Goal: Task Accomplishment & Management: Manage account settings

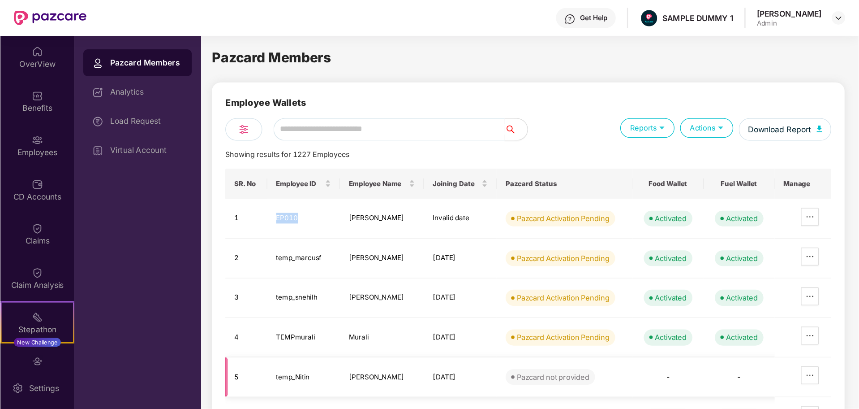
scroll to position [90, 0]
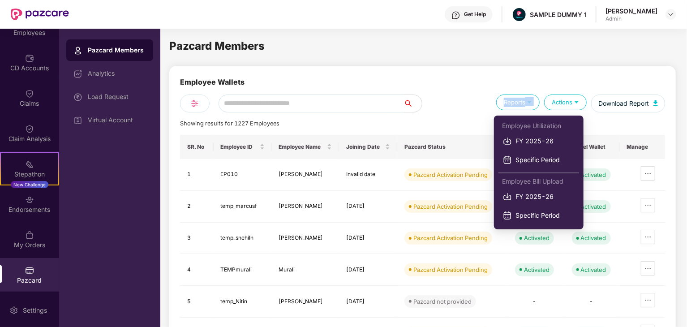
drag, startPoint x: 534, startPoint y: 104, endPoint x: 526, endPoint y: 106, distance: 7.5
click at [526, 106] on div "Reports" at bounding box center [517, 103] width 43 height 16
copy div "Reports"
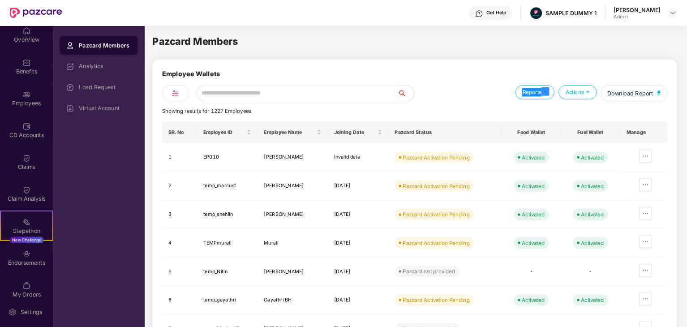
scroll to position [7, 0]
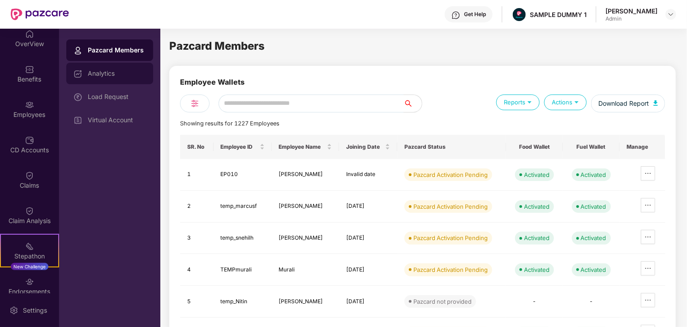
click at [115, 73] on div "Analytics" at bounding box center [117, 73] width 58 height 7
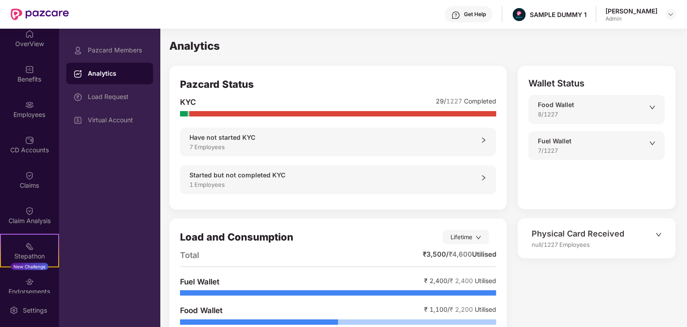
scroll to position [36, 0]
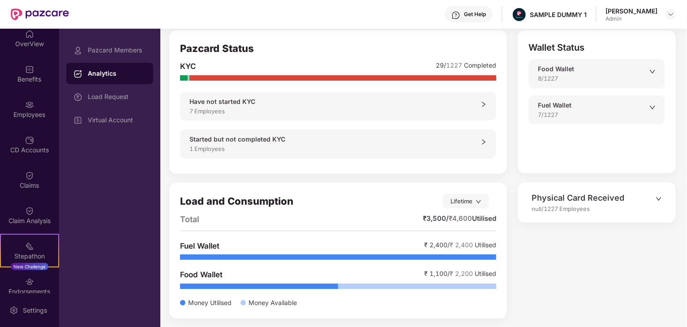
click at [662, 197] on icon "down" at bounding box center [659, 199] width 6 height 6
click at [660, 200] on icon "down" at bounding box center [659, 199] width 6 height 6
click at [660, 201] on icon "down" at bounding box center [659, 199] width 6 height 6
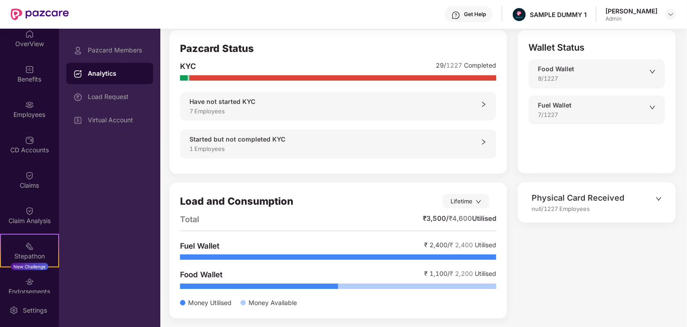
click at [660, 201] on icon "down" at bounding box center [659, 199] width 6 height 6
drag, startPoint x: 646, startPoint y: 232, endPoint x: 632, endPoint y: 260, distance: 31.7
click at [635, 263] on div "Wallet Status Food Wallet 8/1227 Fuel Wallet 7/1227 Physical Card Received null…" at bounding box center [591, 178] width 169 height 297
click at [575, 227] on div "Wallet Status Food Wallet 8/1227 Fuel Wallet 7/1227 Physical Card Received null…" at bounding box center [591, 178] width 169 height 297
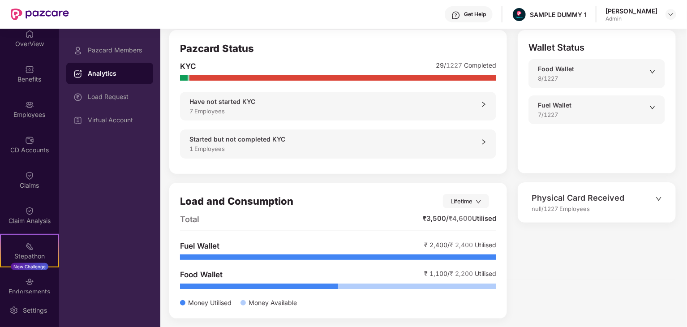
click at [590, 83] on div "Food Wallet 8/1227" at bounding box center [597, 73] width 137 height 29
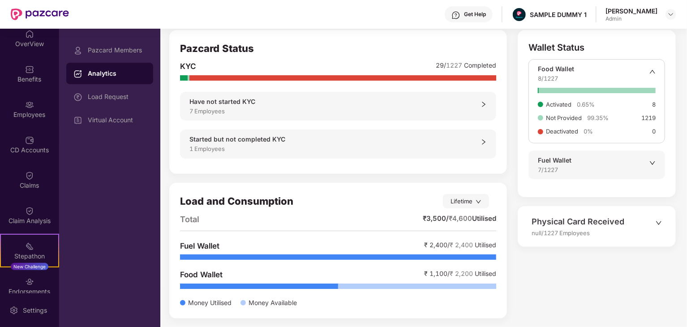
click at [630, 70] on div "Food Wallet" at bounding box center [594, 69] width 112 height 10
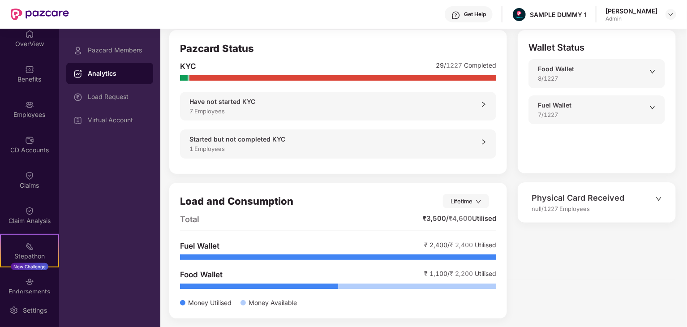
click at [656, 75] on div at bounding box center [653, 75] width 6 height 16
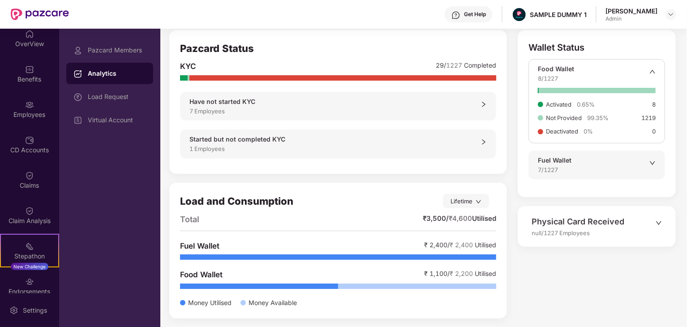
click at [656, 75] on div at bounding box center [653, 75] width 6 height 16
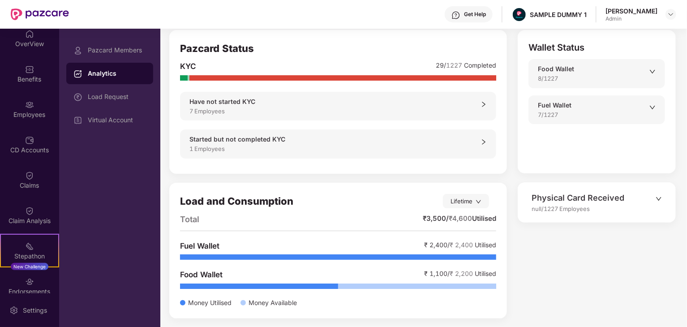
click at [656, 75] on div at bounding box center [653, 75] width 6 height 16
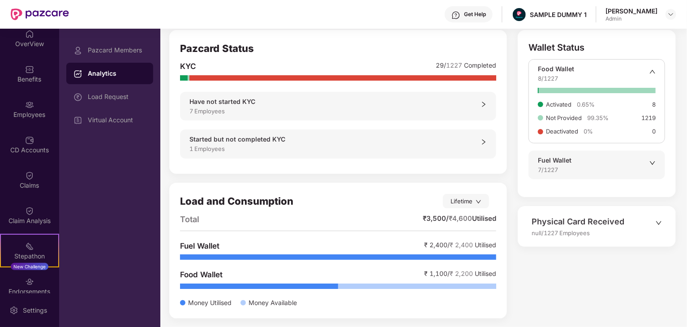
click at [656, 75] on div at bounding box center [653, 75] width 6 height 16
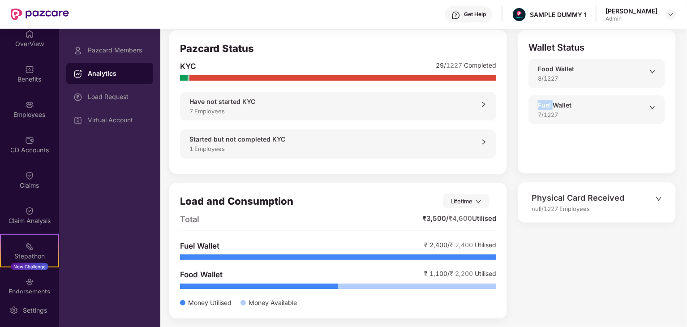
click at [656, 75] on div at bounding box center [653, 75] width 6 height 16
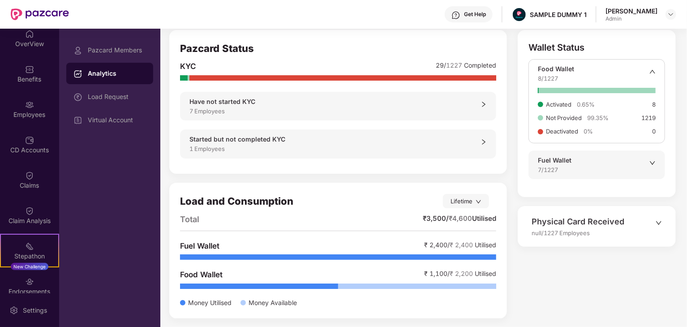
click at [656, 75] on div at bounding box center [653, 75] width 6 height 16
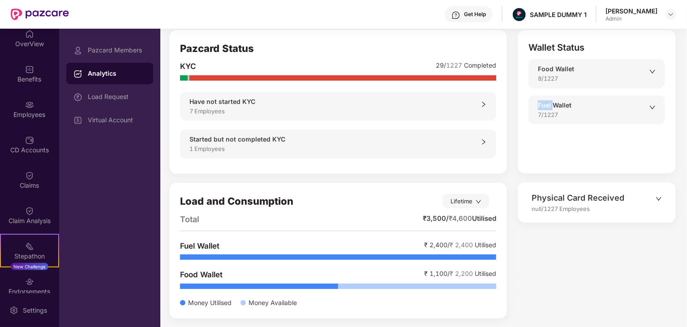
click at [656, 75] on div at bounding box center [653, 75] width 6 height 16
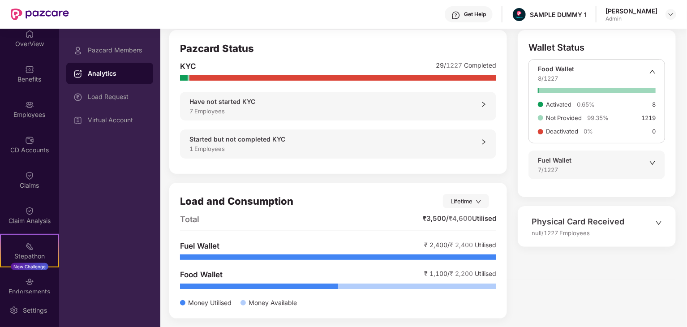
click at [656, 75] on div at bounding box center [653, 75] width 6 height 16
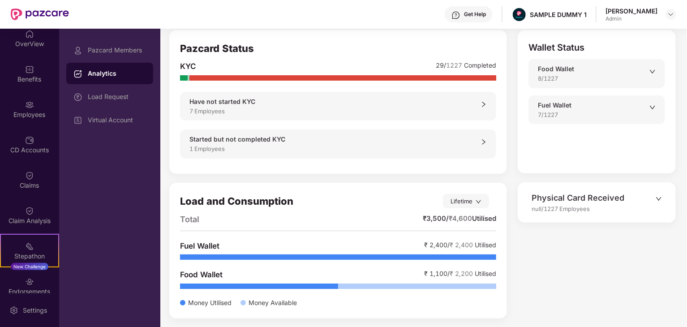
click at [661, 196] on icon "down" at bounding box center [659, 199] width 6 height 6
click at [662, 196] on icon "down" at bounding box center [659, 199] width 6 height 6
click at [647, 110] on div "7/1227" at bounding box center [594, 114] width 112 height 9
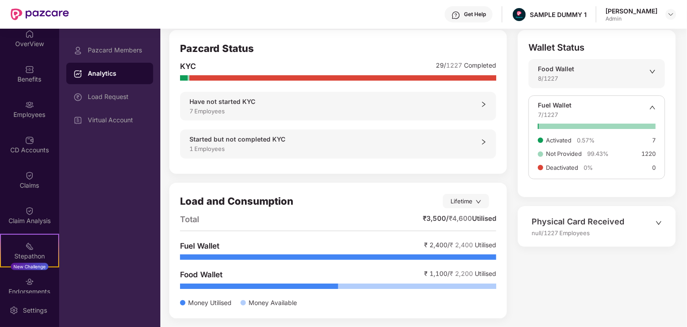
drag, startPoint x: 651, startPoint y: 110, endPoint x: 653, endPoint y: 93, distance: 17.1
click at [651, 109] on icon "up" at bounding box center [653, 107] width 6 height 6
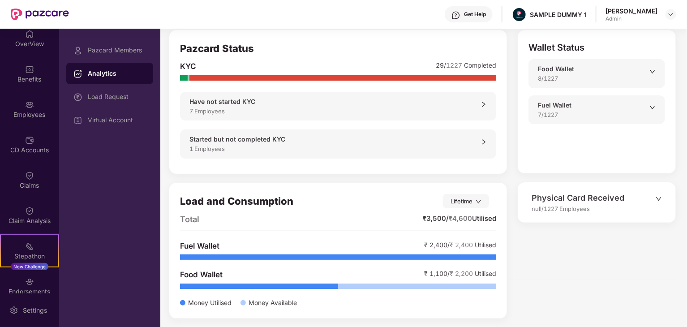
click at [488, 104] on div "Have not started KYC 7 Employees" at bounding box center [338, 106] width 316 height 29
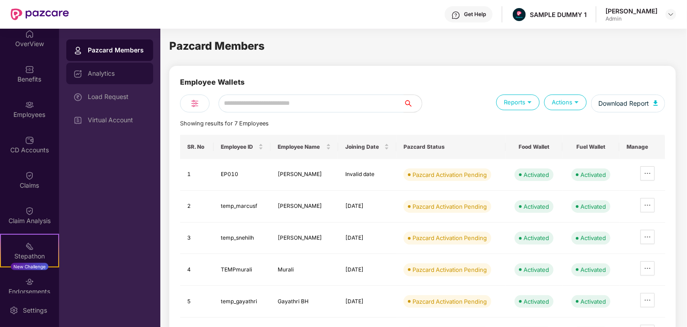
click at [121, 79] on div "Analytics" at bounding box center [109, 74] width 87 height 22
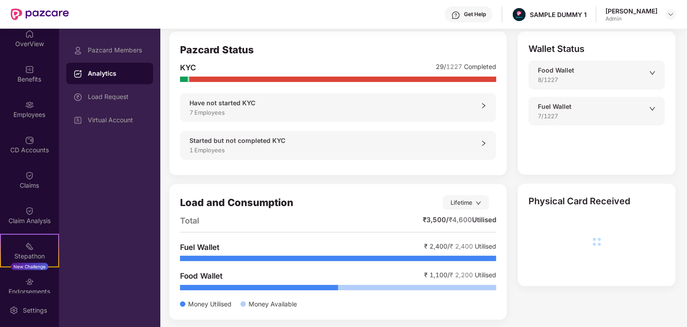
scroll to position [36, 0]
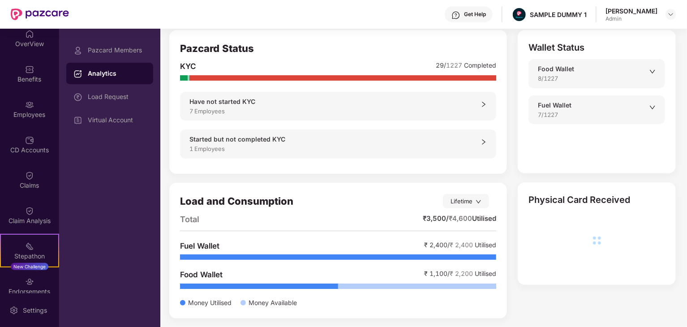
click at [654, 72] on icon "down" at bounding box center [653, 72] width 6 height 6
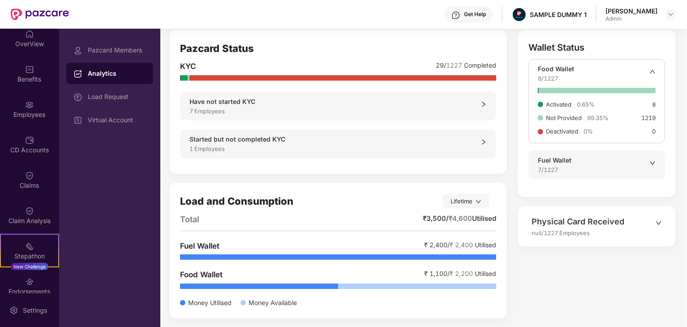
click at [537, 233] on div "null/1227 Employees" at bounding box center [594, 232] width 124 height 9
click at [537, 235] on div "null/1227 Employees" at bounding box center [594, 232] width 124 height 9
click at [536, 236] on div "null/1227 Employees" at bounding box center [594, 232] width 124 height 9
click at [546, 236] on div "null/1227 Employees" at bounding box center [594, 232] width 124 height 9
click at [533, 234] on div "null/1227 Employees" at bounding box center [594, 232] width 124 height 9
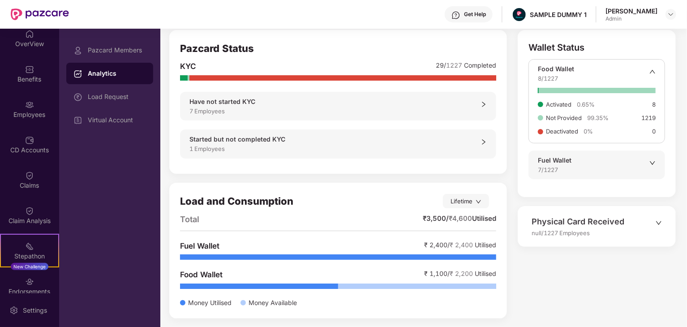
click at [661, 223] on icon "down" at bounding box center [659, 223] width 6 height 6
click at [482, 202] on icon "down" at bounding box center [479, 202] width 6 height 6
click at [484, 207] on div "Lifetime" at bounding box center [466, 201] width 46 height 14
click at [134, 99] on div "Load Request" at bounding box center [117, 96] width 58 height 7
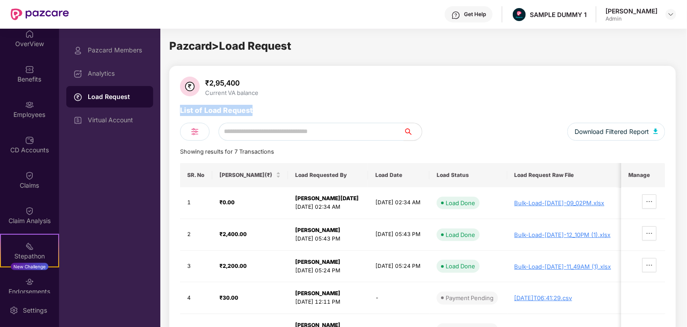
drag, startPoint x: 253, startPoint y: 103, endPoint x: 179, endPoint y: 110, distance: 74.3
click at [179, 110] on div "₹2,95,400 Current VA balance List of Load Request Download Filtered Report Show…" at bounding box center [422, 243] width 507 height 355
copy div "List of Load Request"
drag, startPoint x: 345, startPoint y: 135, endPoint x: 287, endPoint y: 134, distance: 58.3
click at [287, 134] on input "text" at bounding box center [311, 132] width 185 height 18
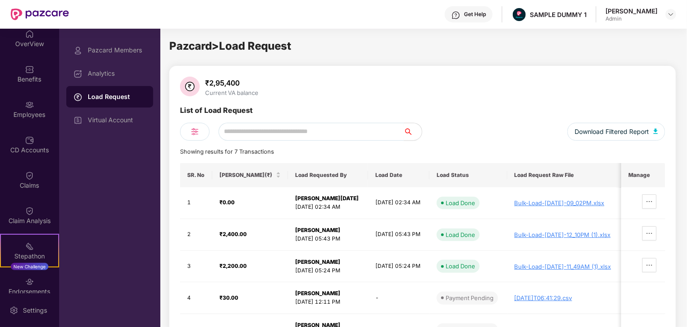
click at [287, 134] on input "text" at bounding box center [311, 132] width 185 height 18
drag, startPoint x: 287, startPoint y: 134, endPoint x: 393, endPoint y: 185, distance: 118.0
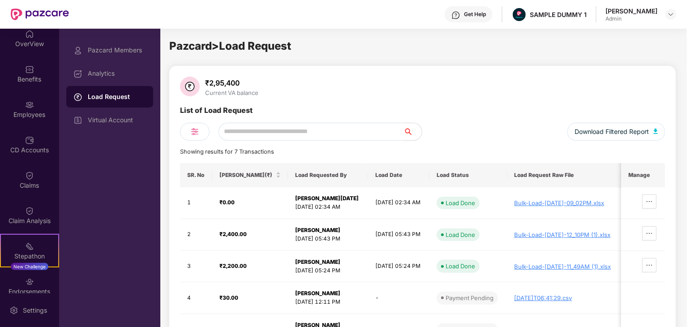
click at [289, 133] on input "text" at bounding box center [311, 132] width 185 height 18
drag, startPoint x: 219, startPoint y: 173, endPoint x: 239, endPoint y: 180, distance: 21.3
click at [253, 175] on div "[PERSON_NAME](₹)" at bounding box center [251, 175] width 62 height 9
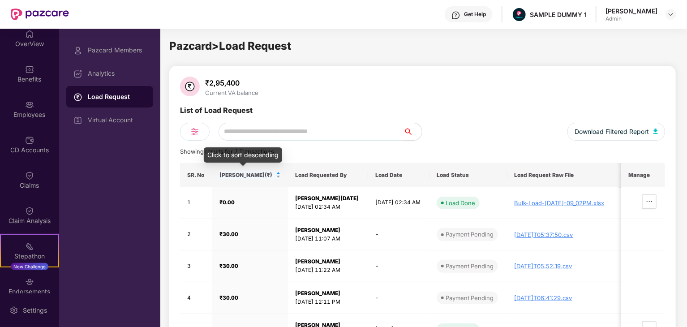
drag, startPoint x: 217, startPoint y: 176, endPoint x: 240, endPoint y: 174, distance: 22.9
click at [240, 174] on div "[PERSON_NAME](₹)" at bounding box center [251, 175] width 62 height 9
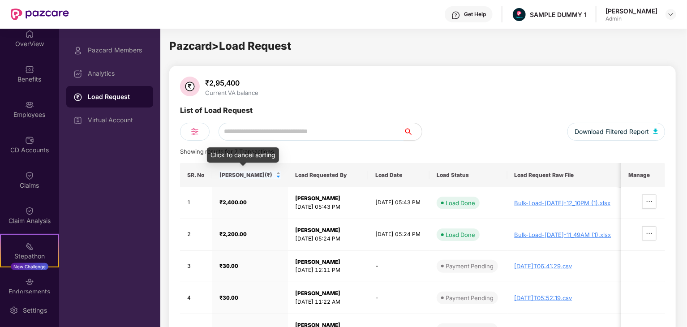
click at [239, 174] on span "[PERSON_NAME](₹)" at bounding box center [247, 175] width 55 height 7
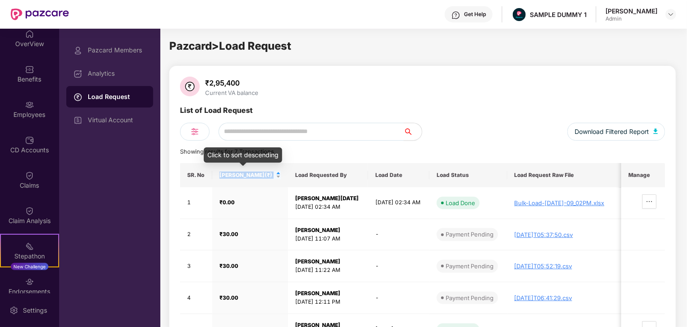
click at [239, 174] on span "[PERSON_NAME](₹)" at bounding box center [247, 175] width 55 height 7
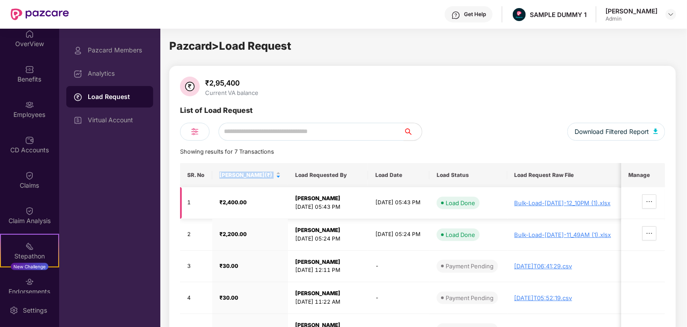
copy div "[PERSON_NAME](₹)"
click at [324, 172] on th "Load Requested By" at bounding box center [328, 175] width 80 height 24
click at [323, 172] on th "Load Requested By" at bounding box center [328, 175] width 80 height 24
click at [322, 172] on th "Load Requested By" at bounding box center [328, 175] width 80 height 24
click at [330, 173] on th "Load Requested By" at bounding box center [328, 175] width 80 height 24
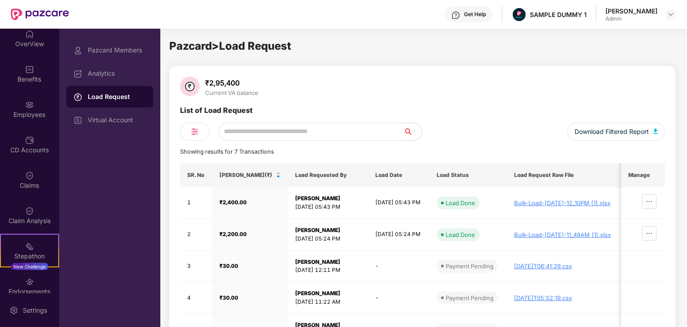
click at [330, 173] on th "Load Requested By" at bounding box center [328, 175] width 80 height 24
copy th "Load Requested By"
click at [383, 173] on th "Load Date" at bounding box center [398, 175] width 61 height 24
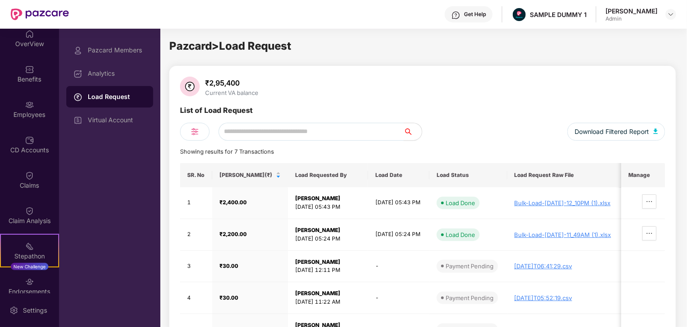
click at [381, 174] on th "Load Date" at bounding box center [398, 175] width 61 height 24
click at [380, 175] on th "Load Date" at bounding box center [398, 175] width 61 height 24
click at [379, 176] on th "Load Date" at bounding box center [398, 175] width 61 height 24
click at [373, 176] on th "Load Date" at bounding box center [398, 175] width 61 height 24
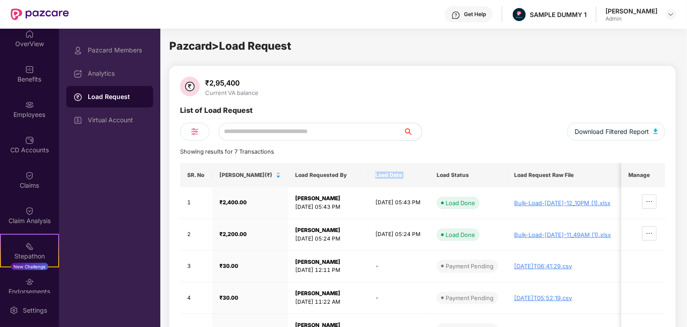
click at [373, 176] on th "Load Date" at bounding box center [398, 175] width 61 height 24
click at [435, 176] on th "Load Status" at bounding box center [469, 175] width 78 height 24
drag, startPoint x: 434, startPoint y: 177, endPoint x: 474, endPoint y: 182, distance: 41.1
click at [474, 182] on th "Load Status" at bounding box center [469, 175] width 78 height 24
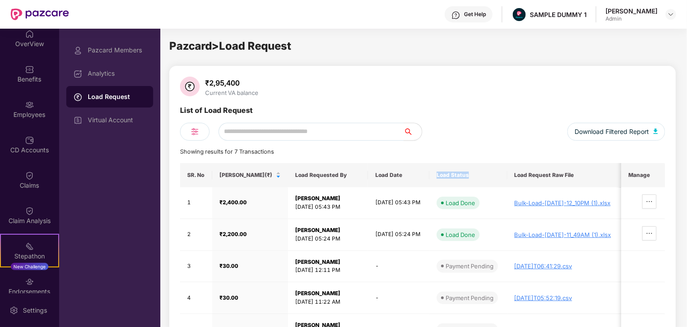
copy th "Load Status"
drag, startPoint x: 537, startPoint y: 187, endPoint x: 457, endPoint y: 178, distance: 80.3
drag, startPoint x: 615, startPoint y: 186, endPoint x: 621, endPoint y: 184, distance: 6.1
click at [525, 177] on th "Load Request Raw File" at bounding box center [565, 175] width 114 height 24
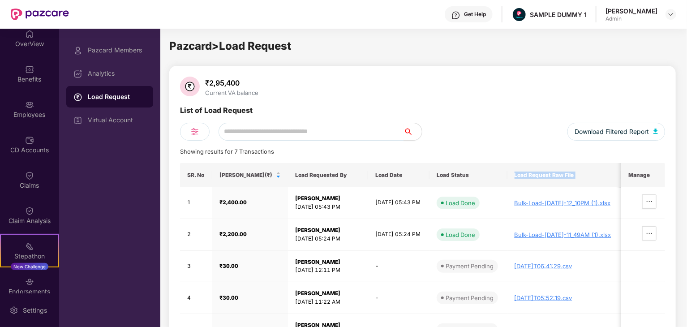
copy th "Load Request Raw File"
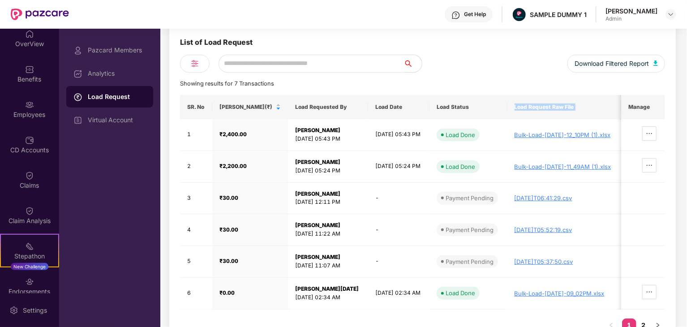
scroll to position [3, 0]
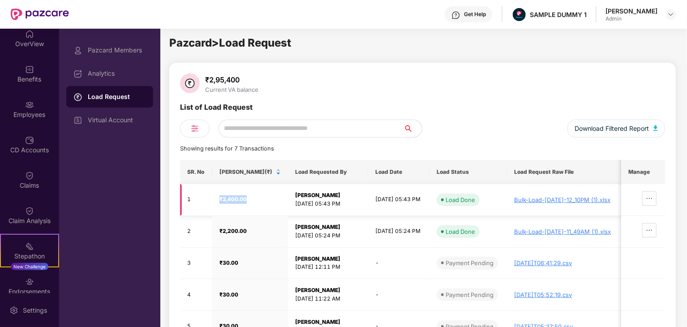
drag, startPoint x: 218, startPoint y: 198, endPoint x: 250, endPoint y: 192, distance: 32.4
click at [250, 192] on td "₹2,400.00" at bounding box center [250, 200] width 76 height 32
copy strong "₹2,400.00"
drag, startPoint x: 287, startPoint y: 194, endPoint x: 293, endPoint y: 194, distance: 5.8
click at [295, 194] on strong "[PERSON_NAME]" at bounding box center [317, 195] width 45 height 7
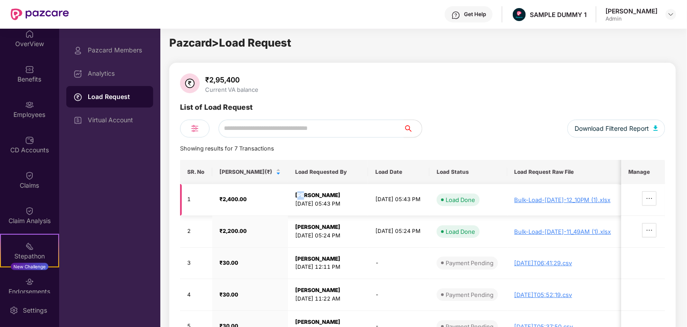
drag, startPoint x: 279, startPoint y: 194, endPoint x: 348, endPoint y: 205, distance: 69.8
click at [348, 205] on td "[PERSON_NAME] [DATE] 05:43 PM" at bounding box center [328, 200] width 80 height 32
copy td "[PERSON_NAME] [DATE] 05:43 PM"
drag, startPoint x: 357, startPoint y: 196, endPoint x: 427, endPoint y: 192, distance: 70.9
click at [427, 192] on tr "1 ₹2,400.00 [PERSON_NAME] [DATE] 05:43 PM [DATE] 05:43 PM Load Done Bulk-Load-[…" at bounding box center [422, 200] width 485 height 32
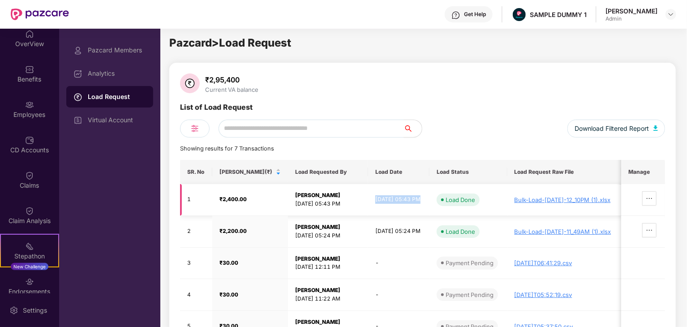
copy td "[DATE] 05:43 PM"
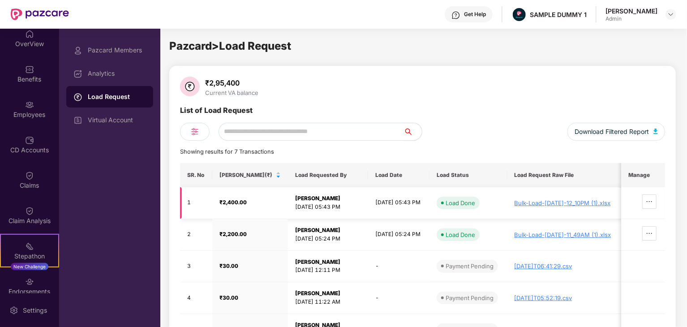
drag, startPoint x: 430, startPoint y: 223, endPoint x: 424, endPoint y: 195, distance: 28.4
click at [450, 200] on div "Load Done" at bounding box center [461, 202] width 30 height 9
click at [452, 201] on div "Load Done" at bounding box center [461, 202] width 30 height 9
copy span "Load Done"
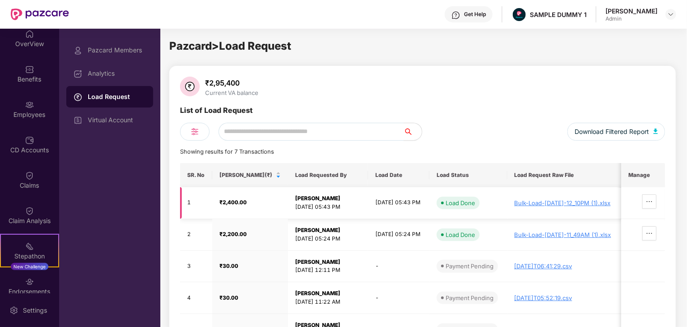
click at [560, 200] on div "Bulk-Load-[DATE]-12_10PM (1).xlsx" at bounding box center [565, 202] width 100 height 7
drag, startPoint x: 504, startPoint y: 201, endPoint x: 646, endPoint y: 200, distance: 141.6
click at [646, 200] on tr "1 ₹2,400.00 [PERSON_NAME] [DATE] 05:43 PM [DATE] 05:43 PM Load Done Bulk-Load-[…" at bounding box center [422, 203] width 485 height 32
